Goal: Find specific page/section: Find specific page/section

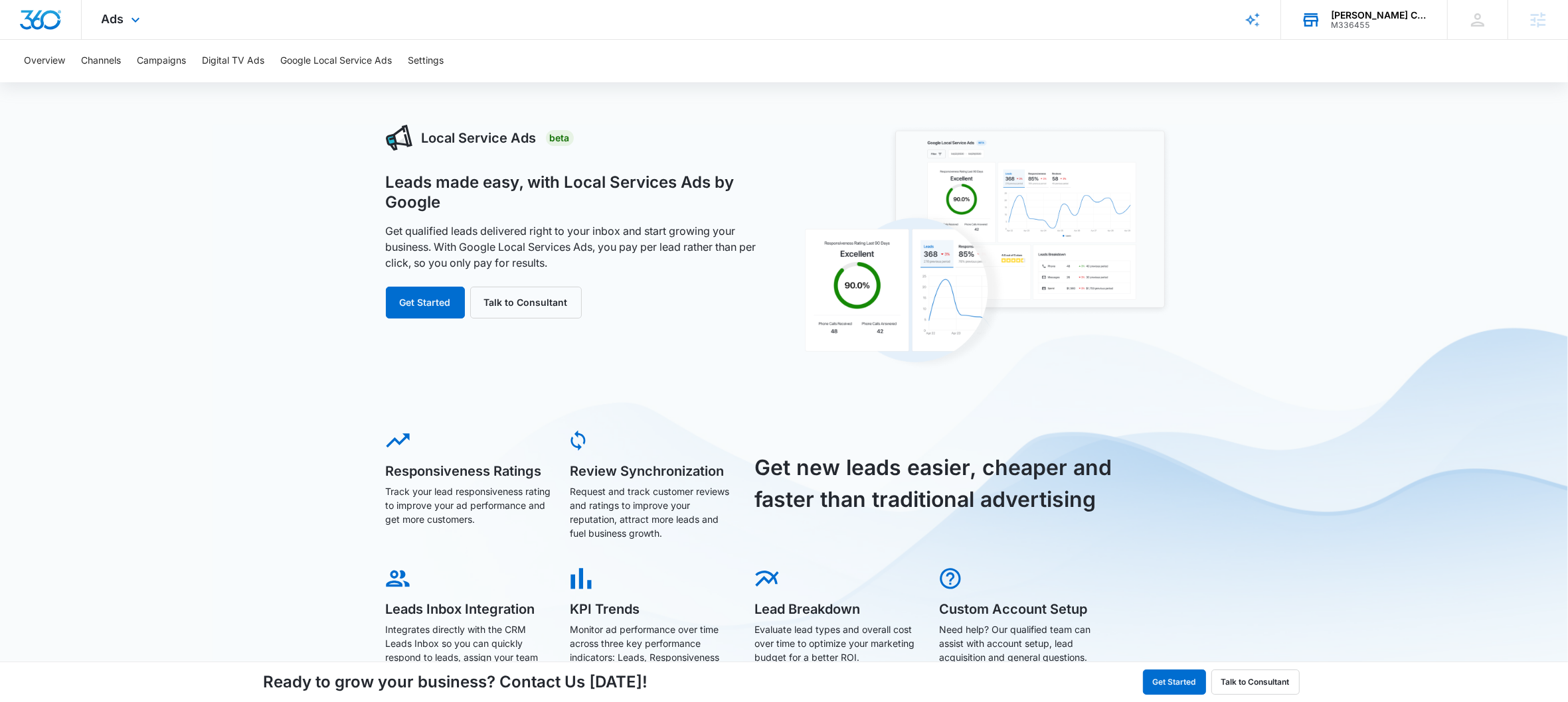
click at [1367, 23] on div "M336455" at bounding box center [1379, 24] width 97 height 9
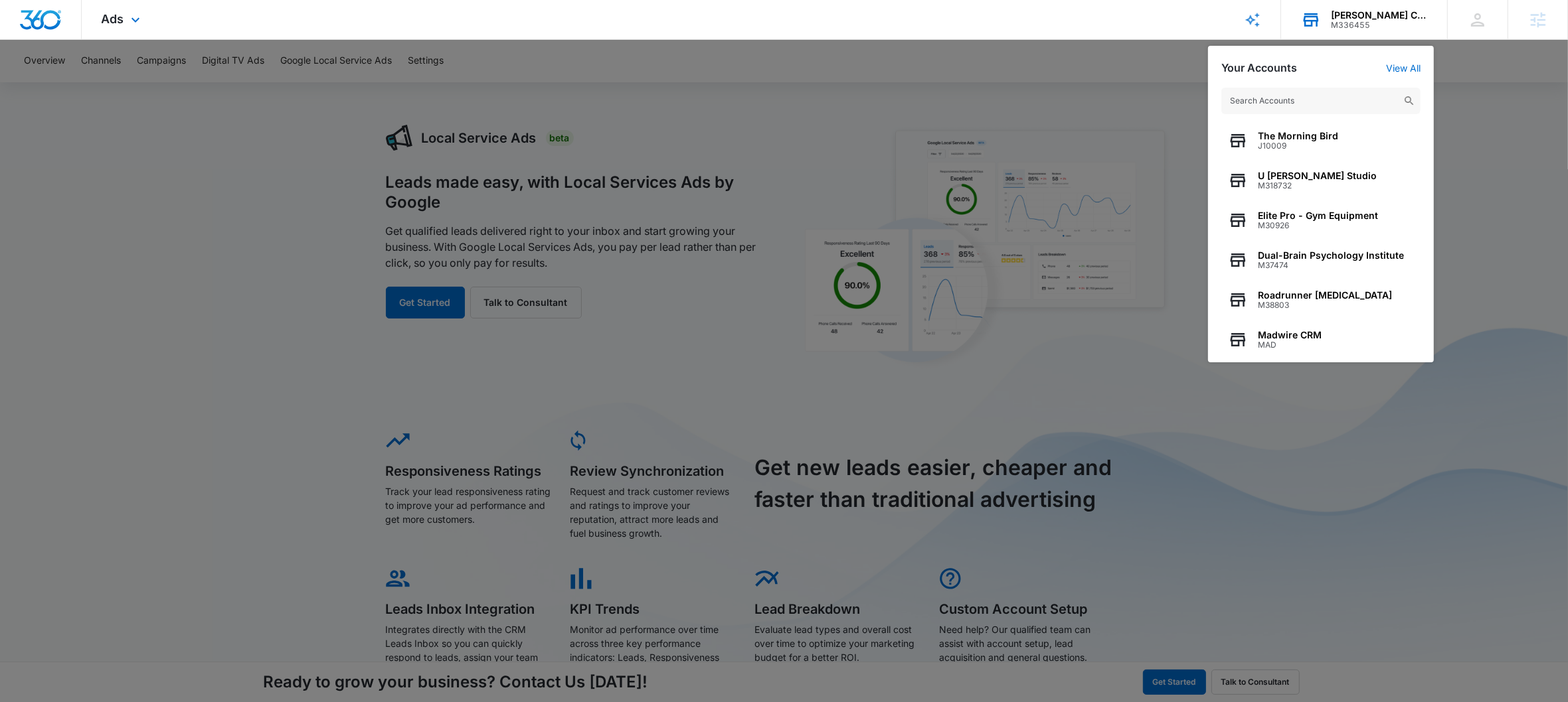
click at [1291, 100] on input "text" at bounding box center [1320, 101] width 199 height 27
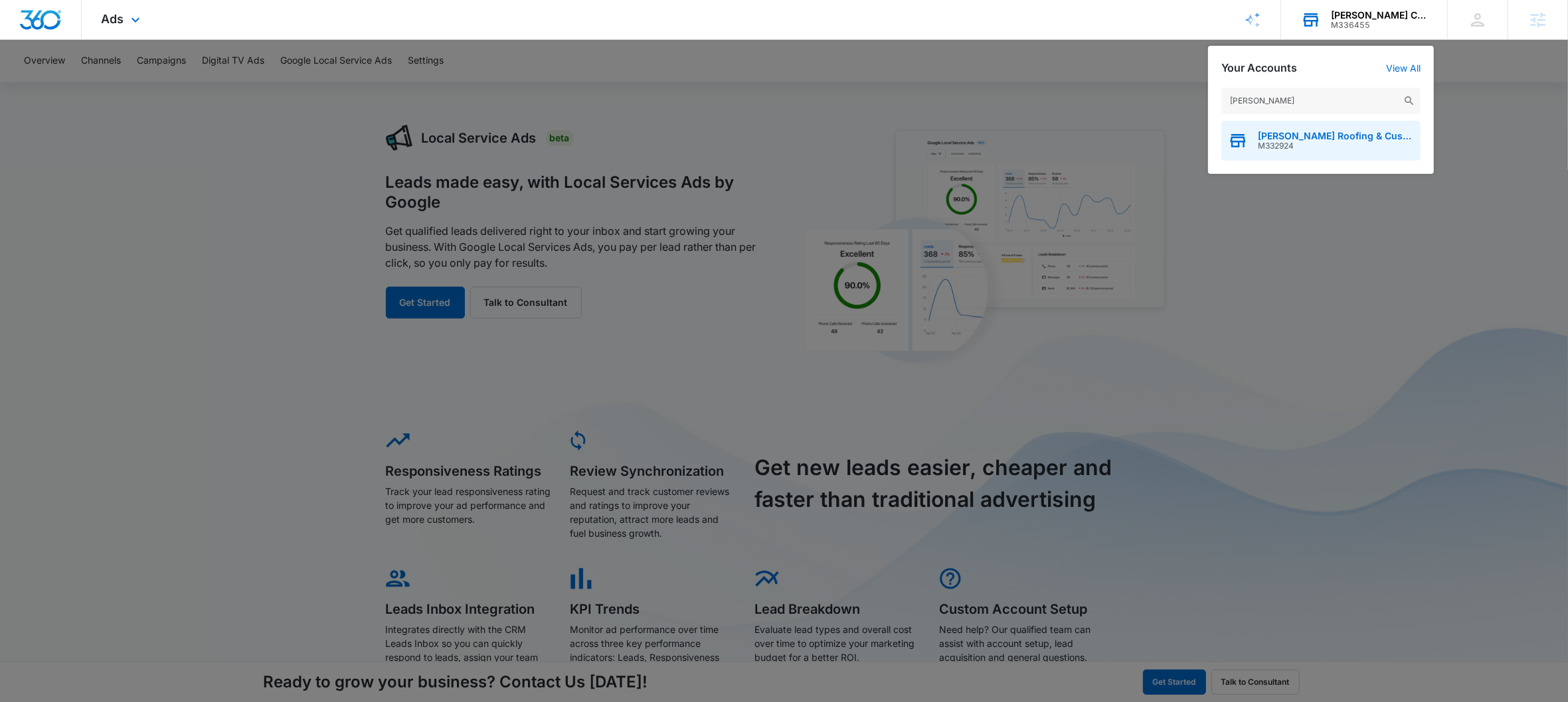
type input "[PERSON_NAME]"
click at [1283, 149] on span "M332924" at bounding box center [1335, 145] width 156 height 9
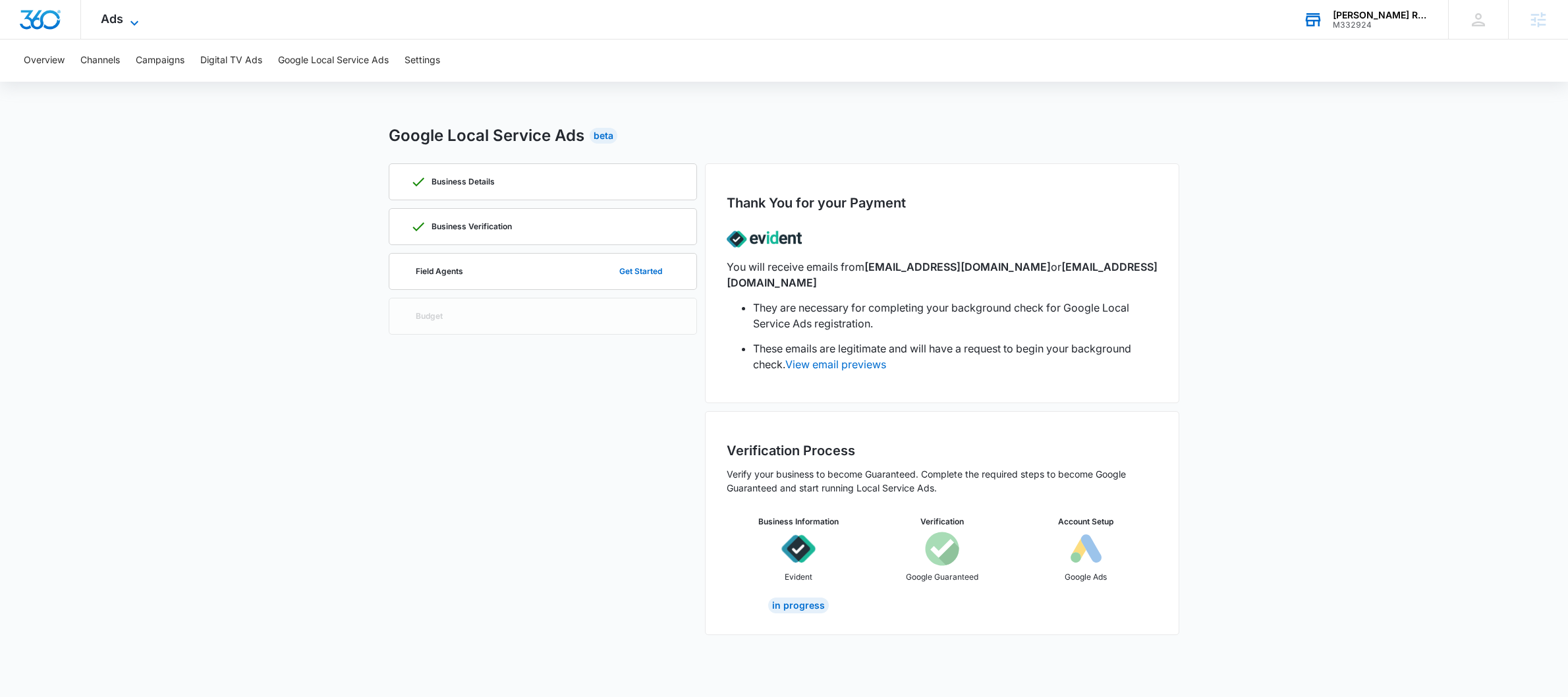
click at [115, 19] on span "Ads" at bounding box center [112, 19] width 22 height 14
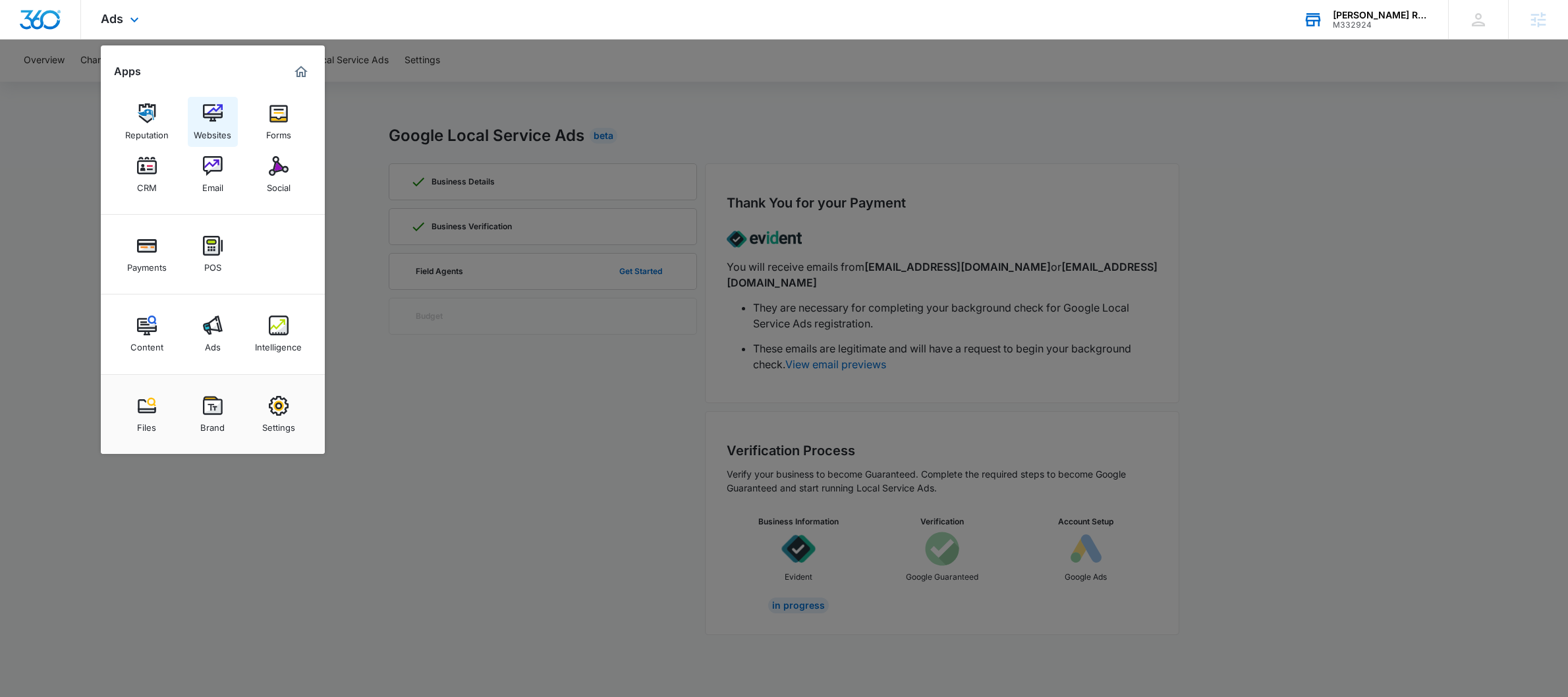
click at [218, 114] on img at bounding box center [213, 113] width 20 height 20
